Goal: Transaction & Acquisition: Purchase product/service

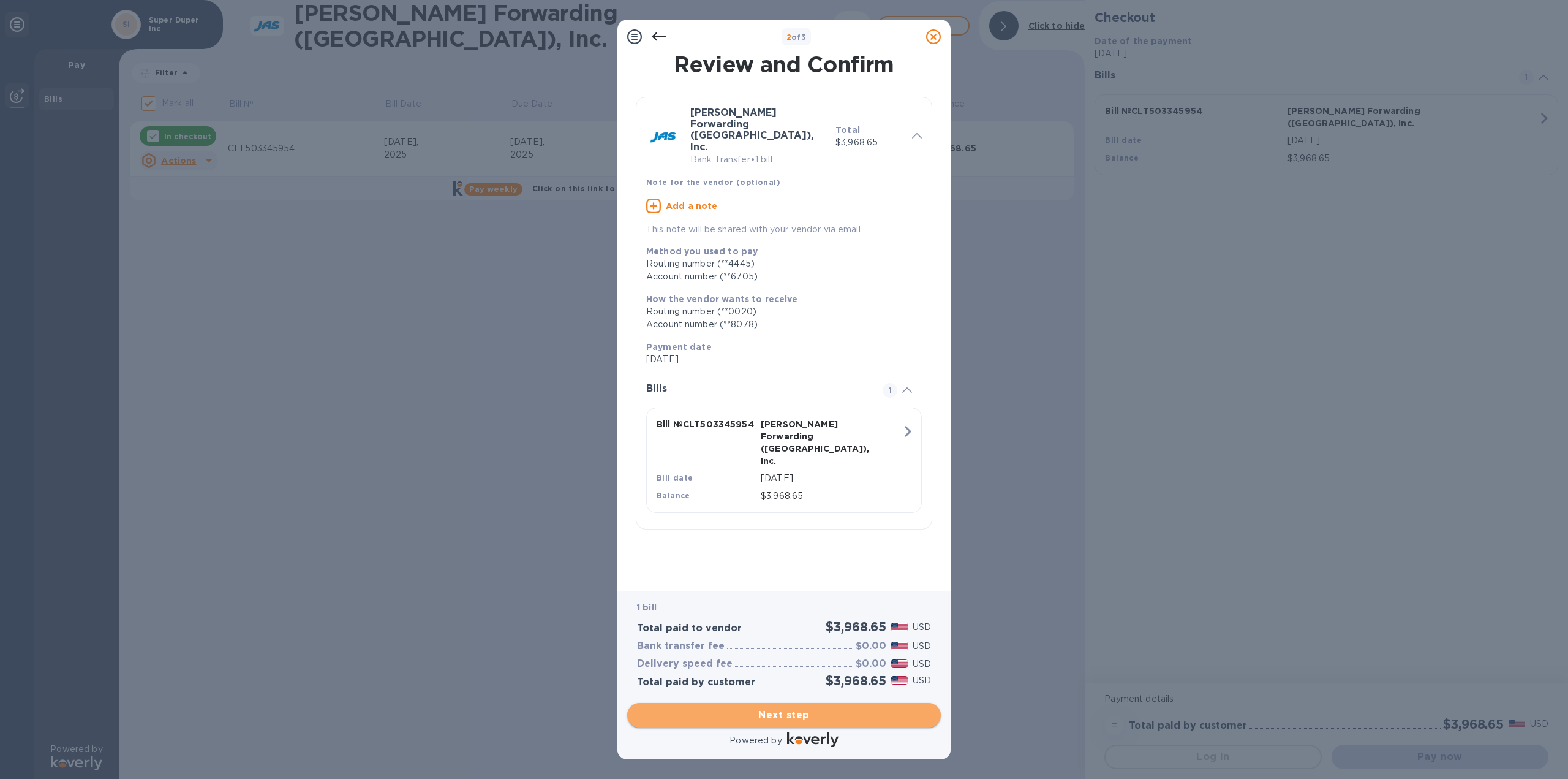
click at [810, 716] on span "Next step" at bounding box center [784, 715] width 294 height 15
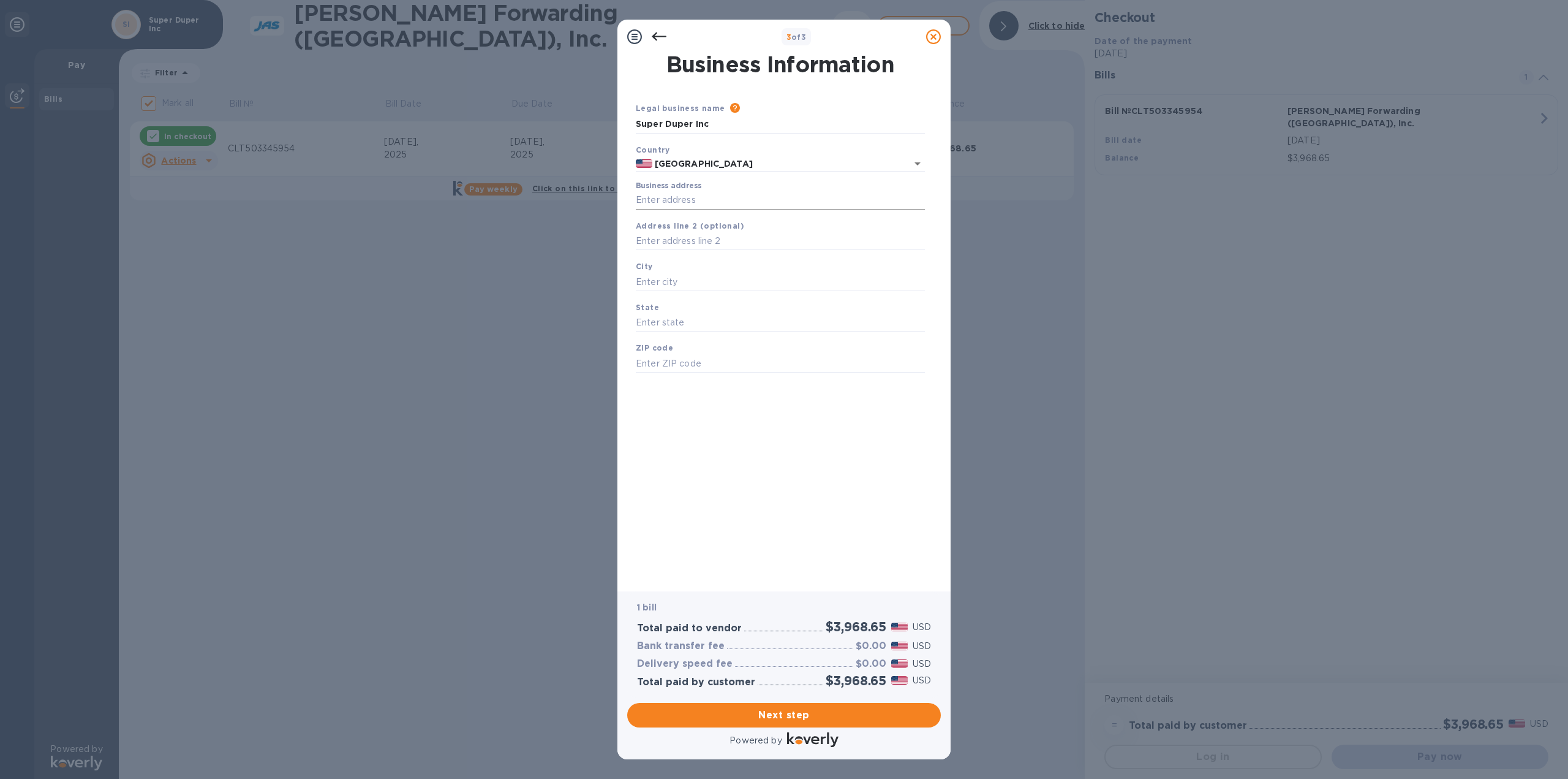
click at [695, 203] on input "Business address" at bounding box center [781, 201] width 290 height 19
type input "[STREET_ADDRESS]"
click at [710, 284] on input "text" at bounding box center [781, 282] width 290 height 19
type input "[GEOGRAPHIC_DATA]"
type input "SC"
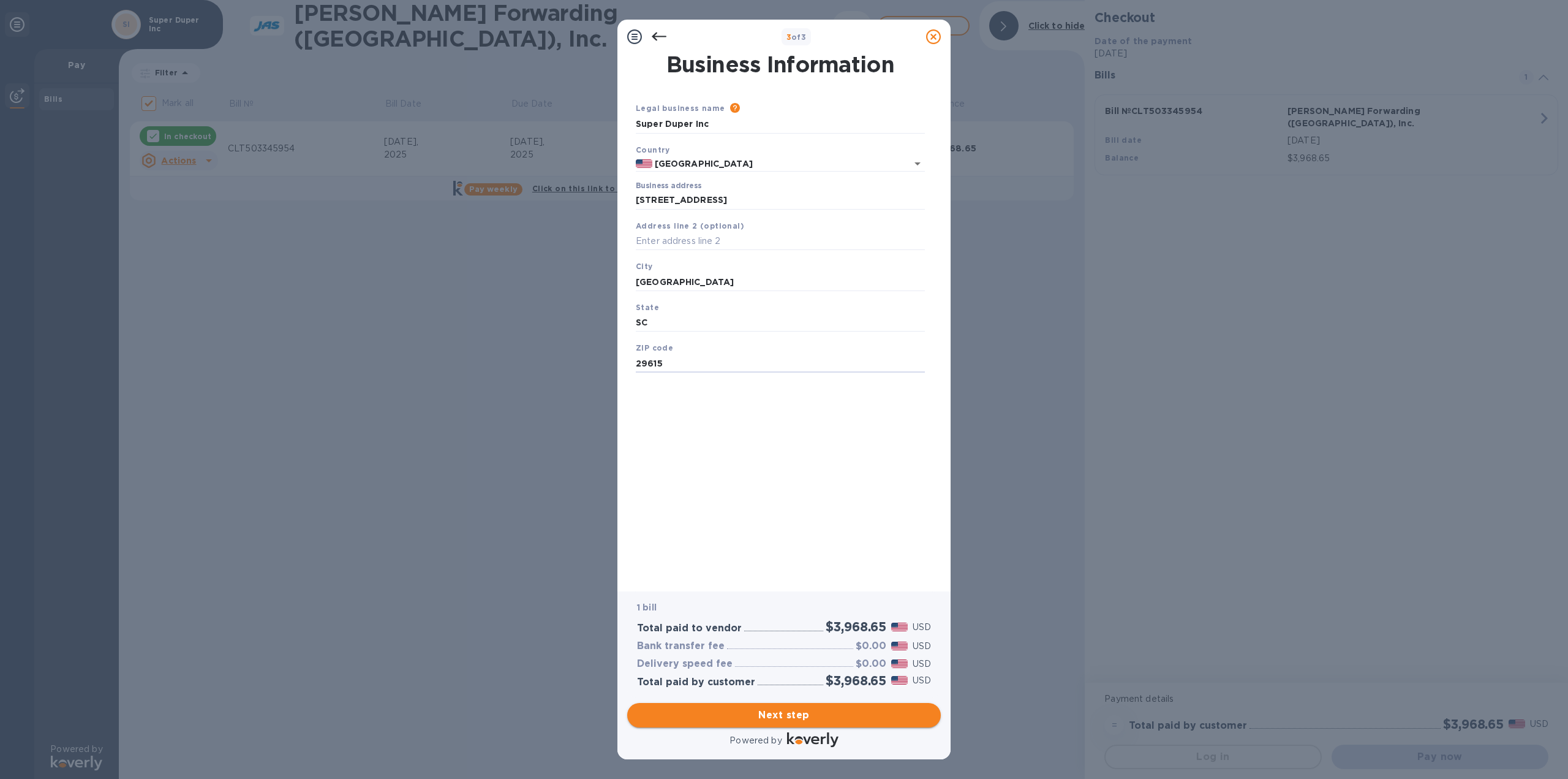
type input "29615"
click at [886, 708] on span "Next step" at bounding box center [784, 715] width 294 height 15
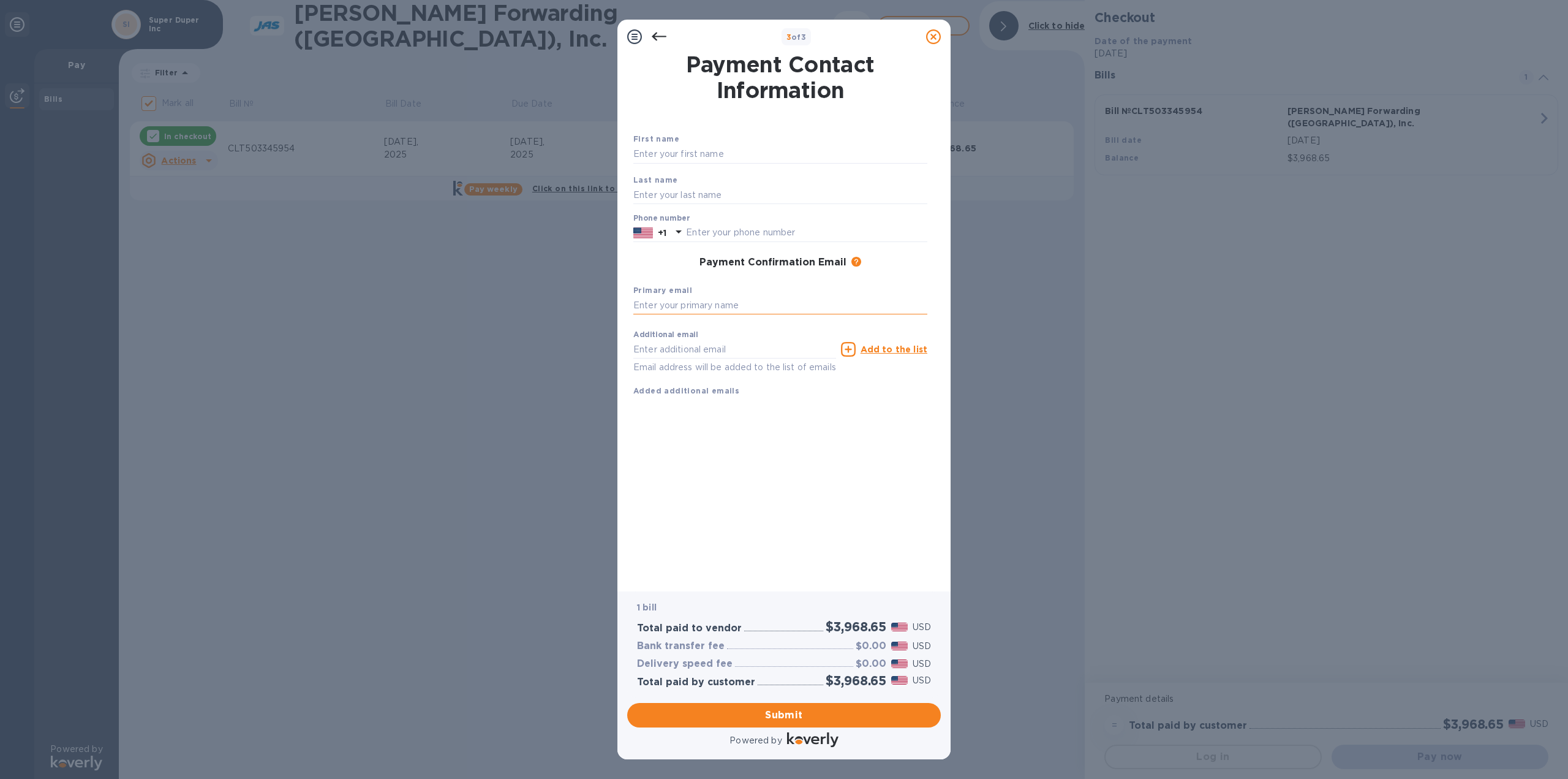
click at [752, 307] on input "text" at bounding box center [781, 306] width 294 height 19
type input "[EMAIL_ADDRESS][DOMAIN_NAME]"
click at [881, 474] on div "Payment Contact Information First name Last name Phone number +1 Payment Confir…" at bounding box center [784, 313] width 301 height 520
click at [711, 157] on input "text" at bounding box center [781, 155] width 294 height 19
type input "[PERSON_NAME]"
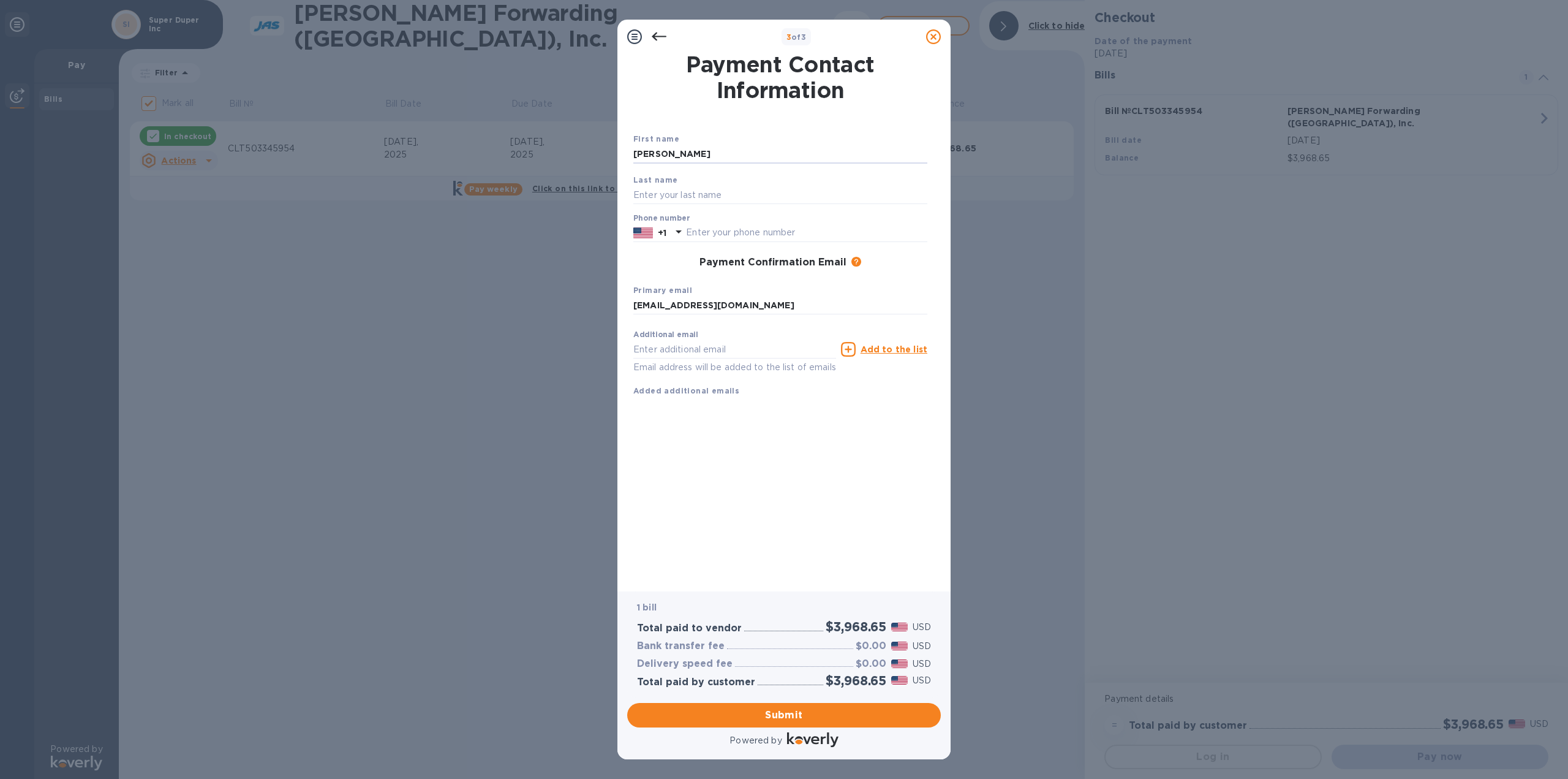
type input "Pauls"
type input "8642844533"
type input "[EMAIL_ADDRESS][DOMAIN_NAME]"
click at [833, 718] on span "Submit" at bounding box center [784, 715] width 294 height 15
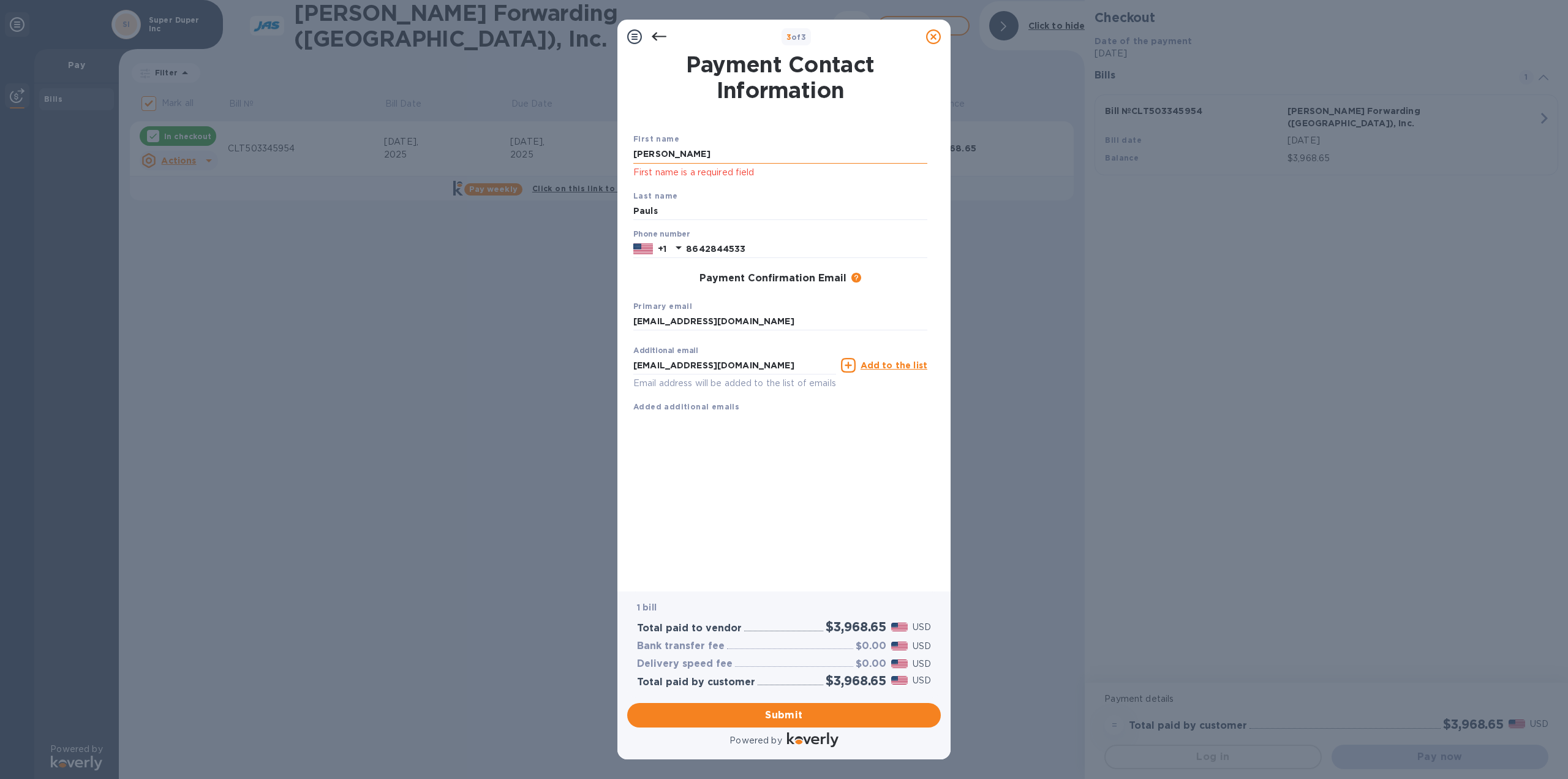
click at [693, 161] on input "[PERSON_NAME]" at bounding box center [781, 155] width 294 height 19
drag, startPoint x: 682, startPoint y: 153, endPoint x: 543, endPoint y: 144, distance: 139.3
click at [544, 144] on div "3 of 3 Payment Contact Information First name [PERSON_NAME] First name is a req…" at bounding box center [784, 390] width 1568 height 779
type input "[PERSON_NAME]"
click at [840, 489] on div "Payment Contact Information First name [PERSON_NAME] First name is a required f…" at bounding box center [784, 313] width 301 height 520
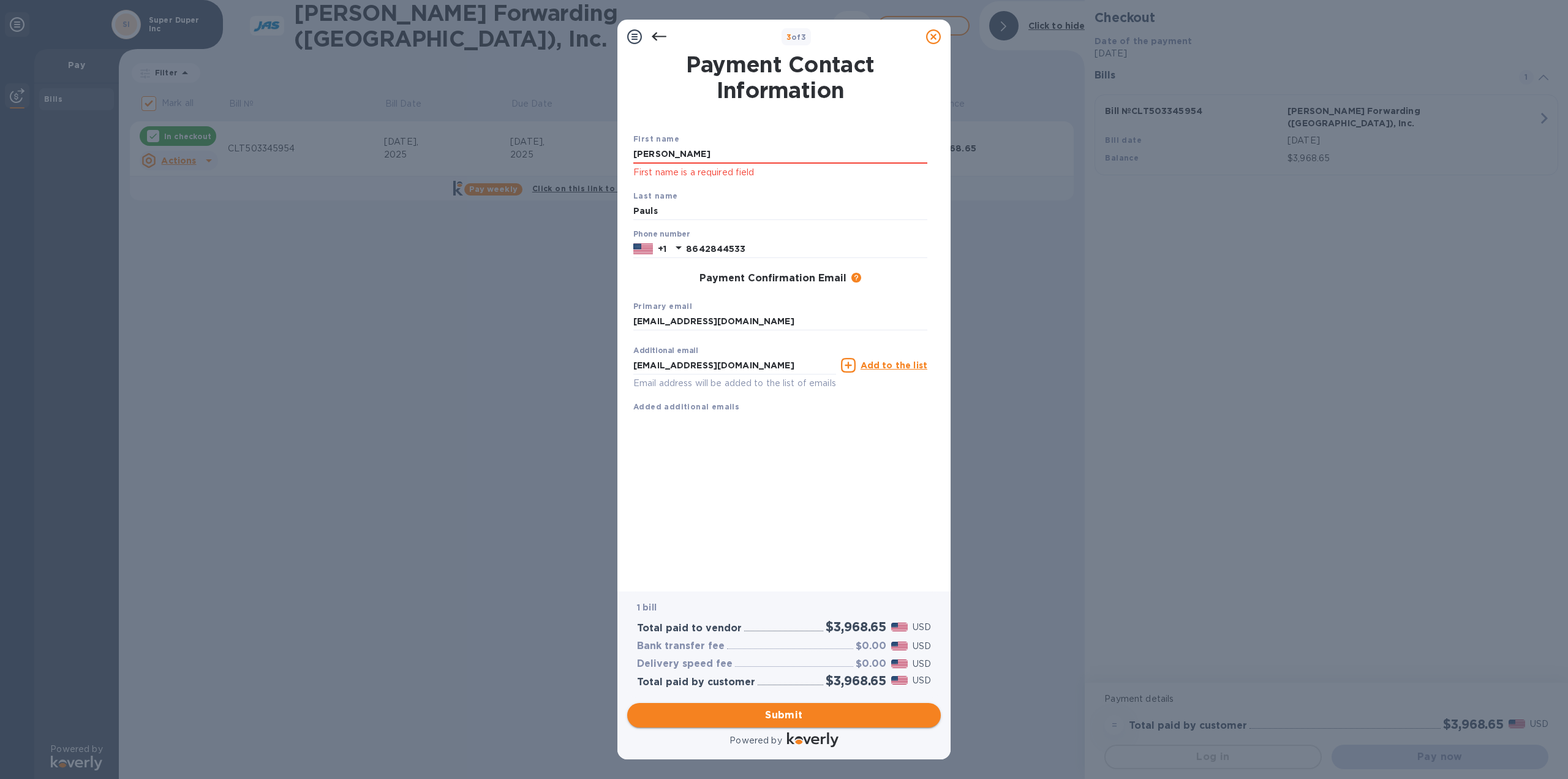
click at [823, 714] on span "Submit" at bounding box center [784, 715] width 294 height 15
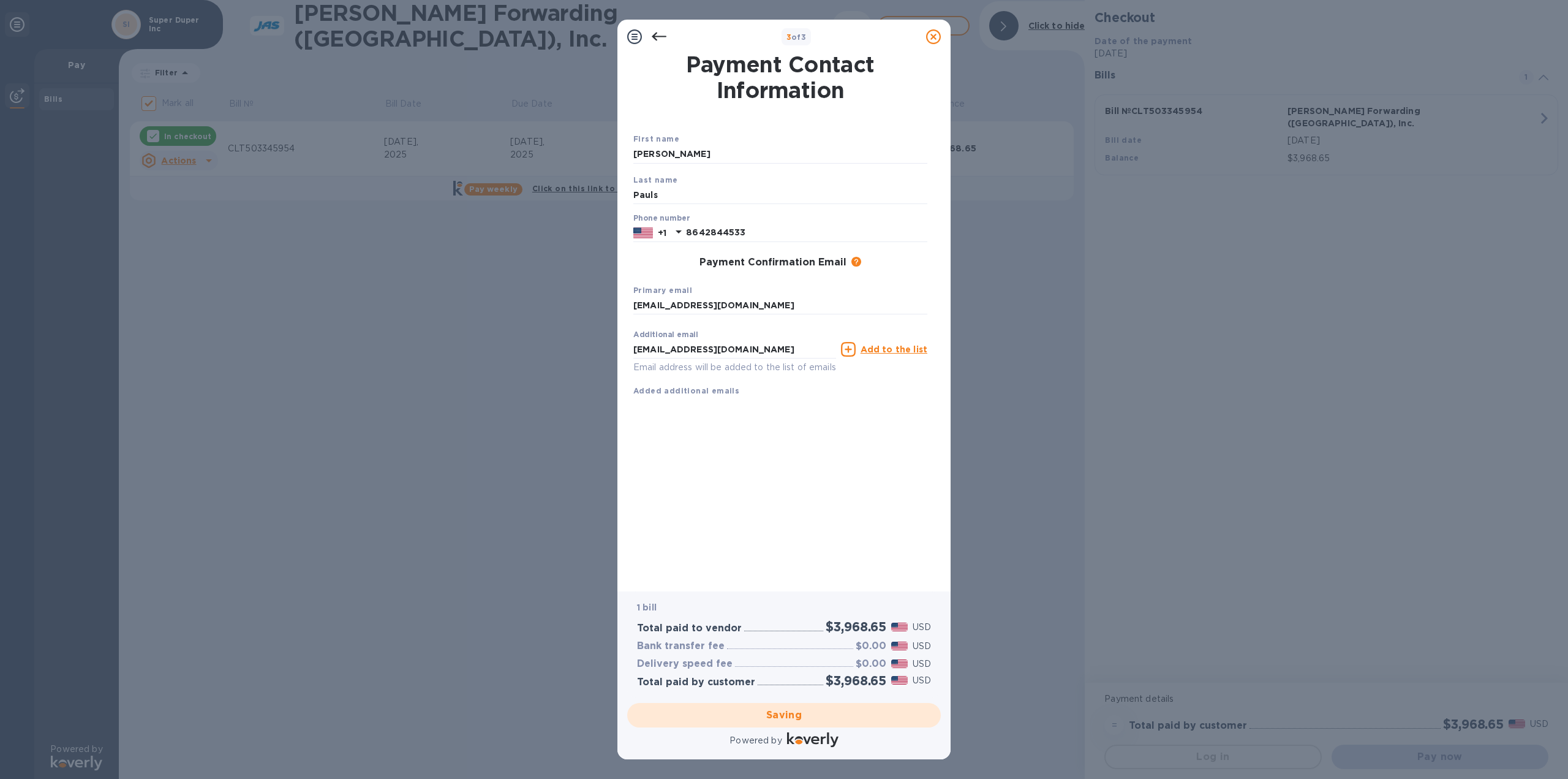
checkbox input "false"
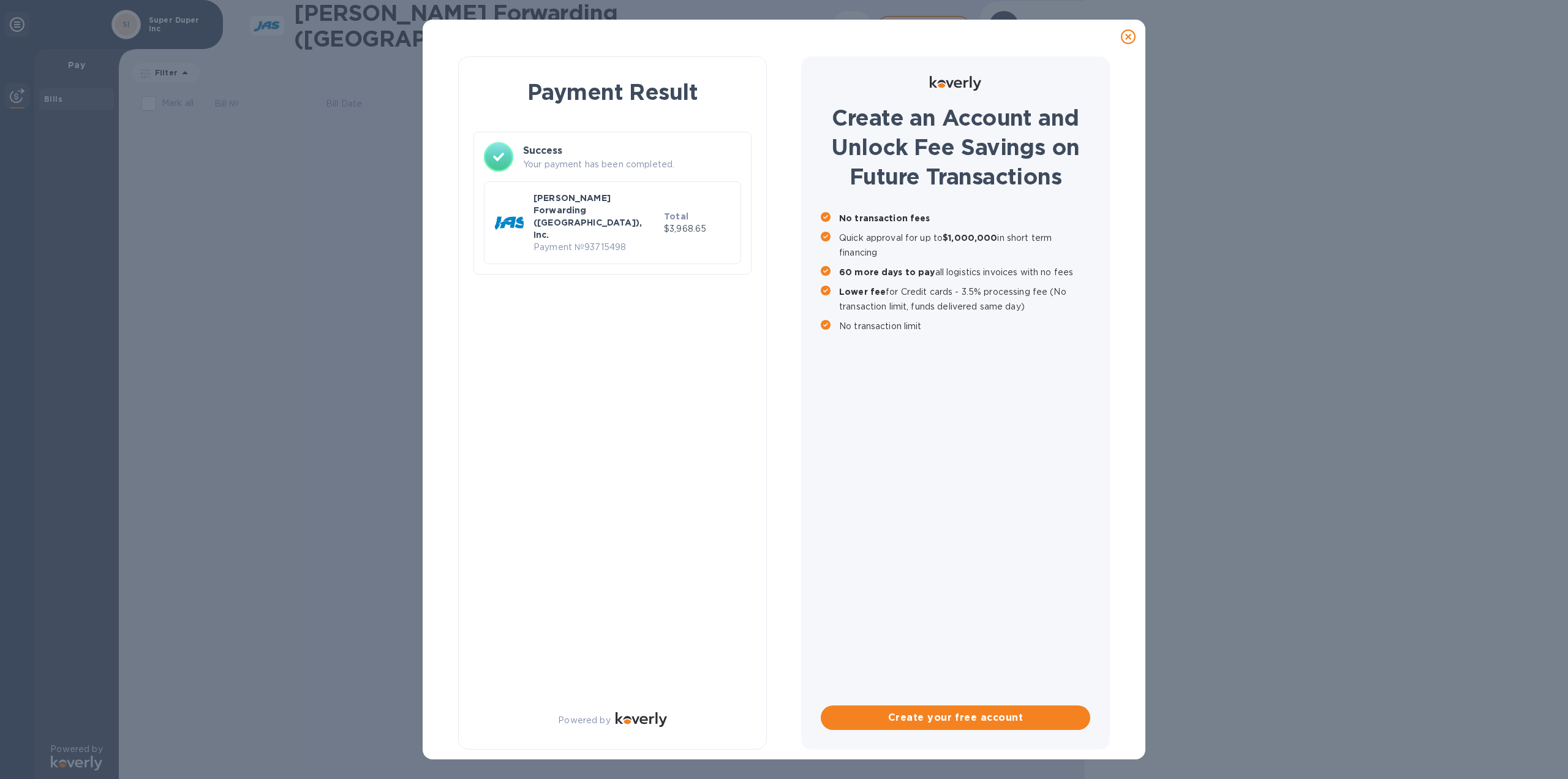
click at [766, 378] on div "Payment Result Success Your payment has been completed. [PERSON_NAME] Forwardin…" at bounding box center [784, 402] width 691 height 698
